Goal: Transaction & Acquisition: Purchase product/service

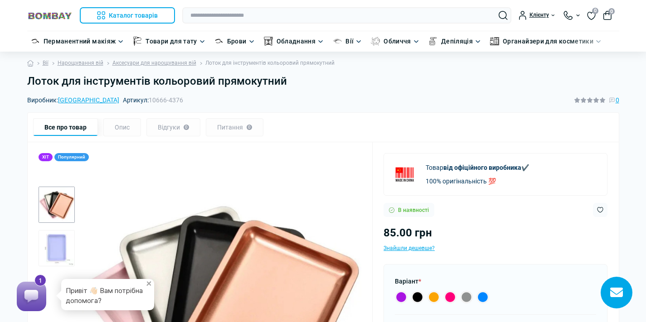
scroll to position [2, 0]
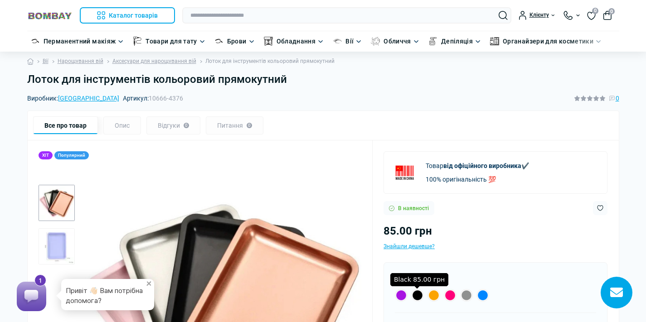
click at [416, 293] on label "Black 85.00 грн" at bounding box center [417, 295] width 13 height 13
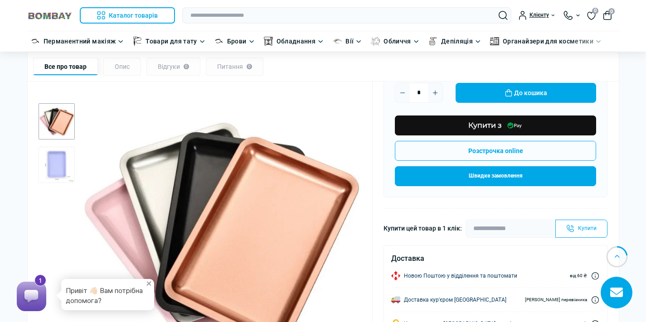
scroll to position [242, 0]
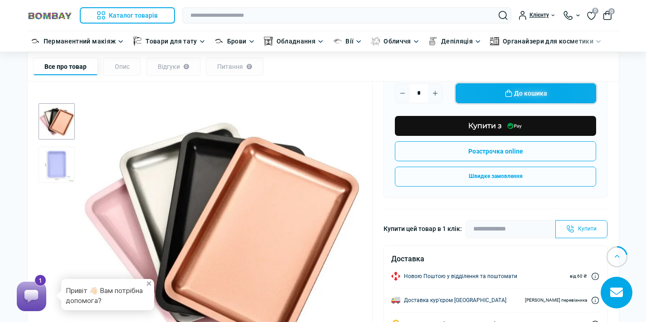
click at [525, 97] on button "До кошика" at bounding box center [525, 93] width 140 height 20
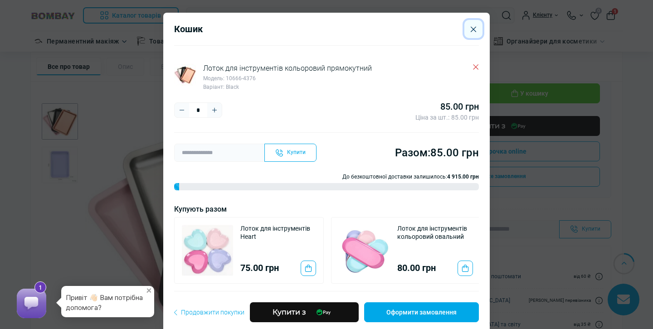
click at [470, 30] on icon "Close" at bounding box center [472, 28] width 5 height 5
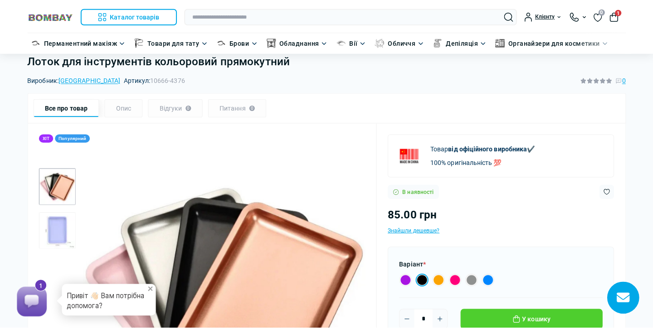
scroll to position [0, 0]
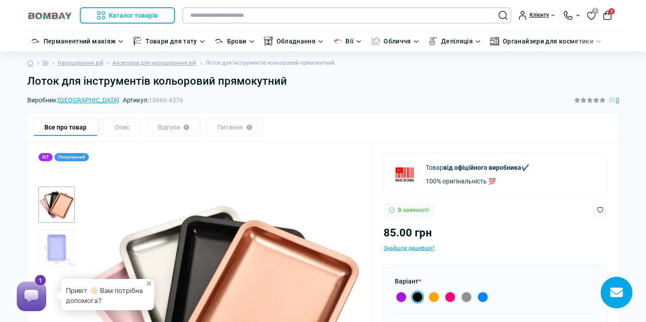
click at [246, 15] on input "text" at bounding box center [346, 15] width 329 height 16
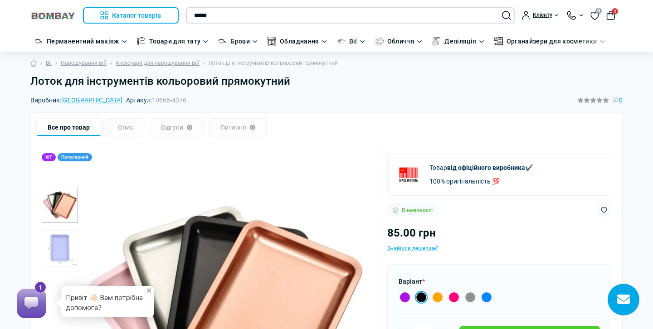
type input "******"
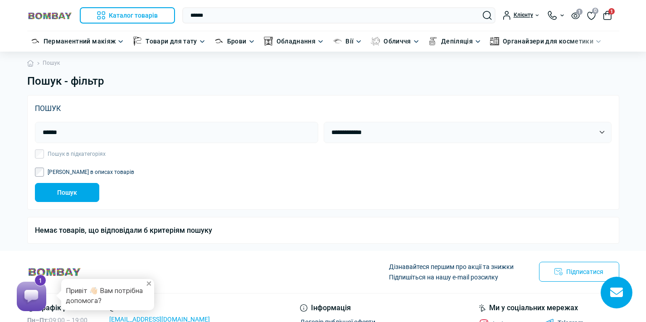
click at [605, 15] on button "1" at bounding box center [607, 15] width 9 height 9
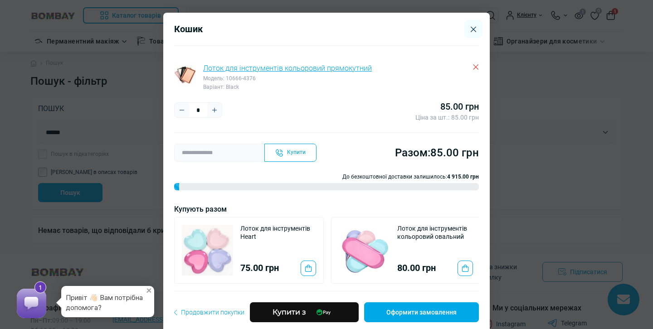
click at [219, 67] on link "Лоток для інструментів кольоровий прямокутний" at bounding box center [287, 68] width 169 height 9
